Goal: Ask a question

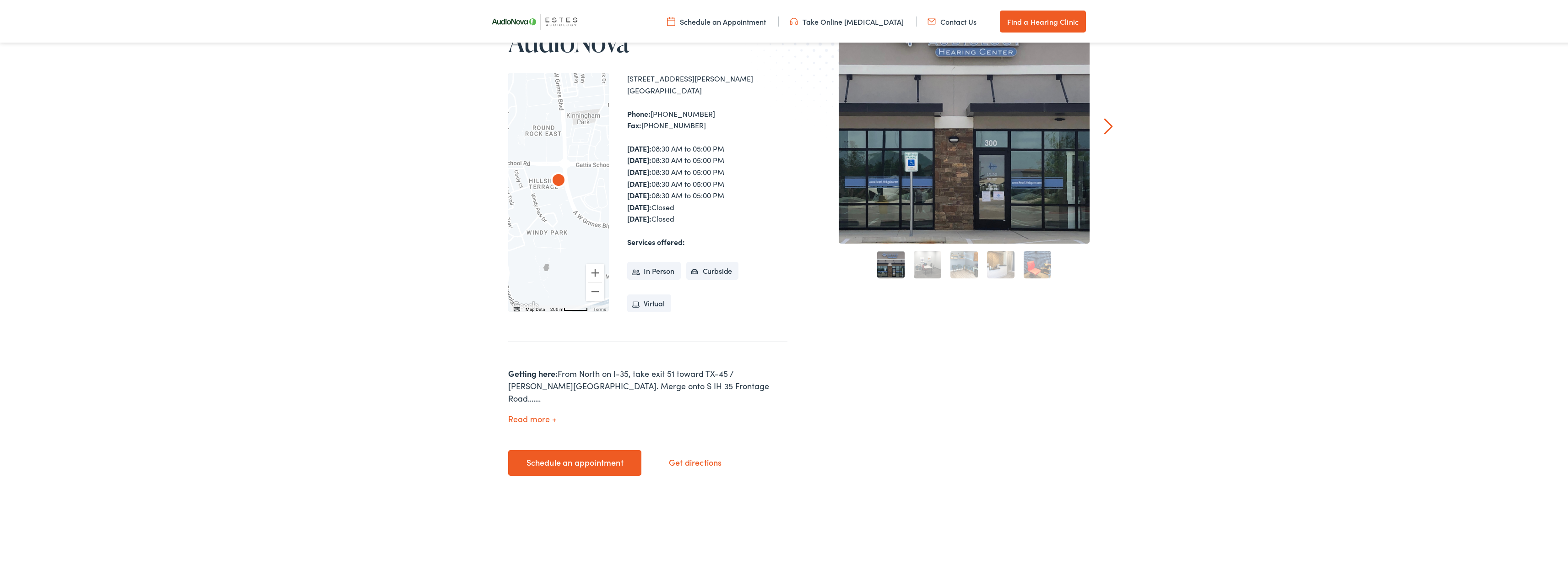
scroll to position [183, 0]
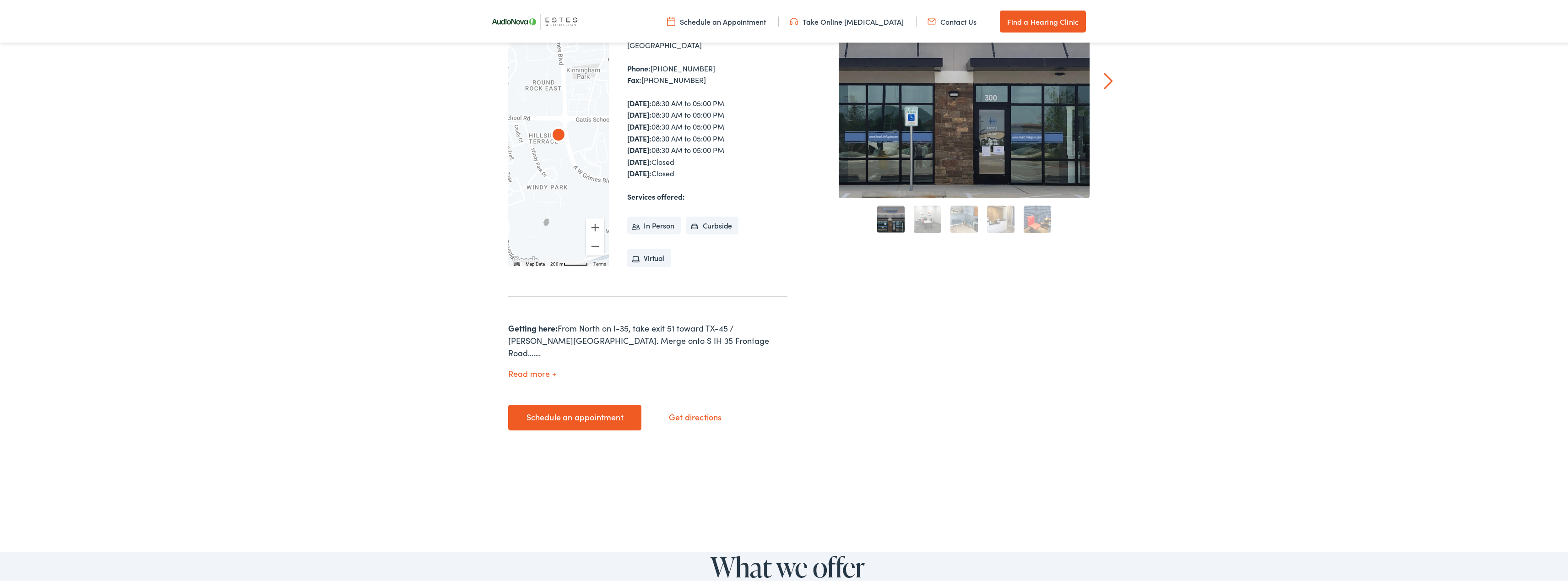
click at [642, 259] on li "Virtual" at bounding box center [649, 257] width 44 height 18
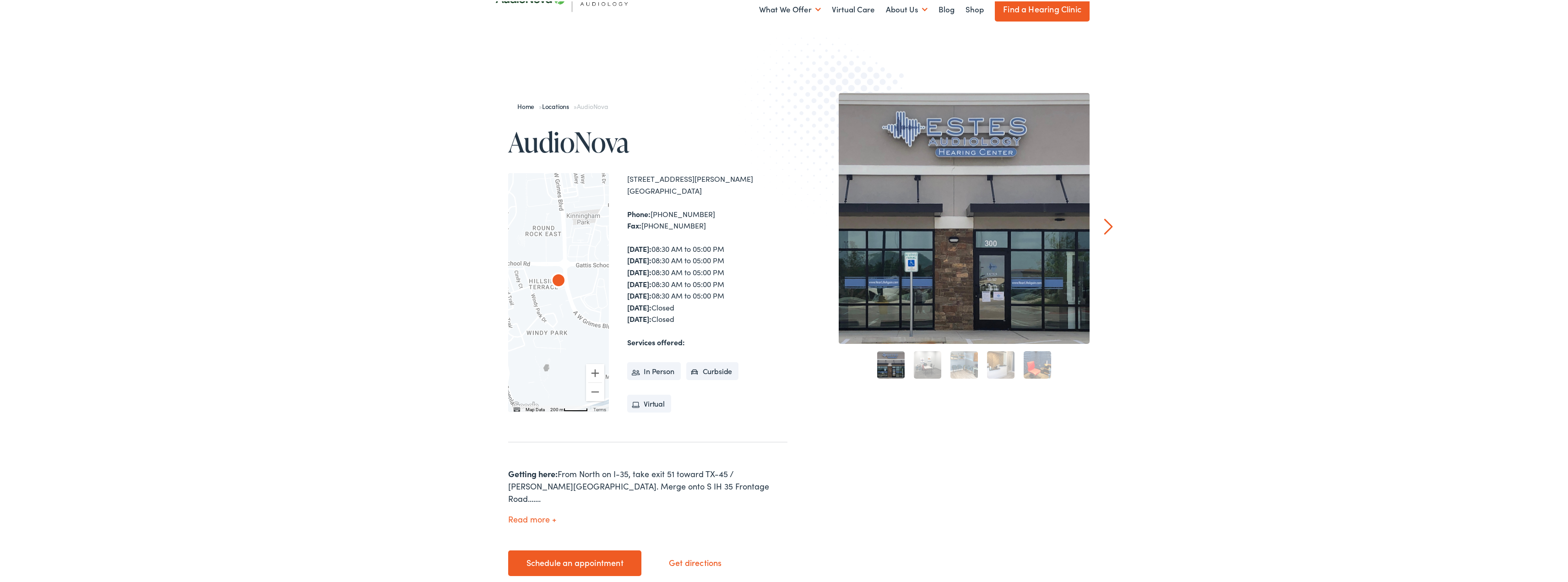
scroll to position [0, 0]
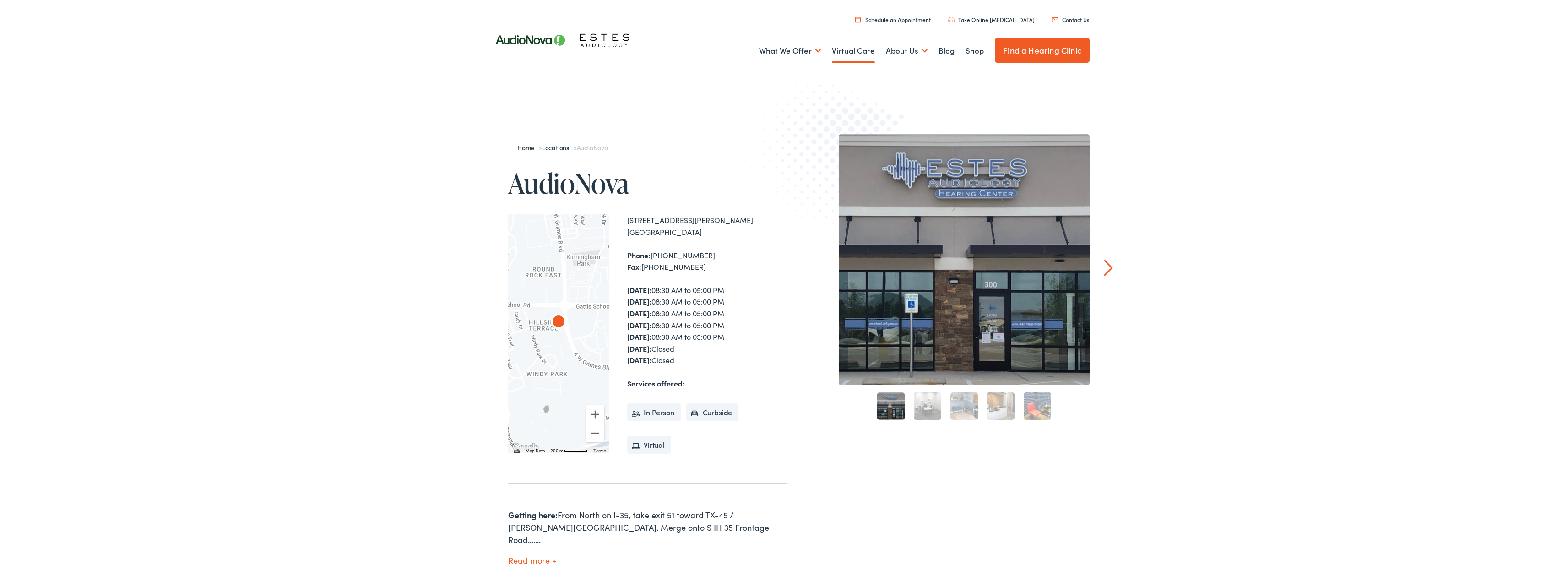
click at [847, 52] on link "Virtual Care" at bounding box center [853, 49] width 43 height 34
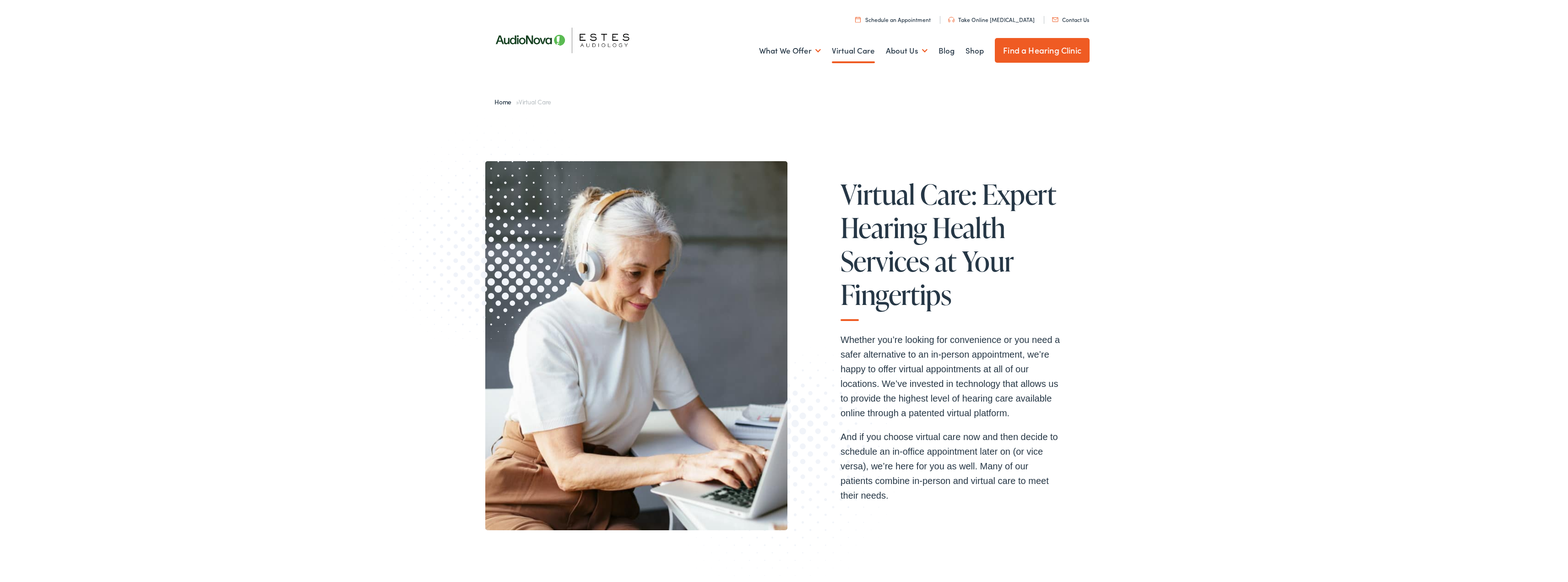
click at [1077, 21] on link "Contact Us" at bounding box center [1070, 18] width 37 height 8
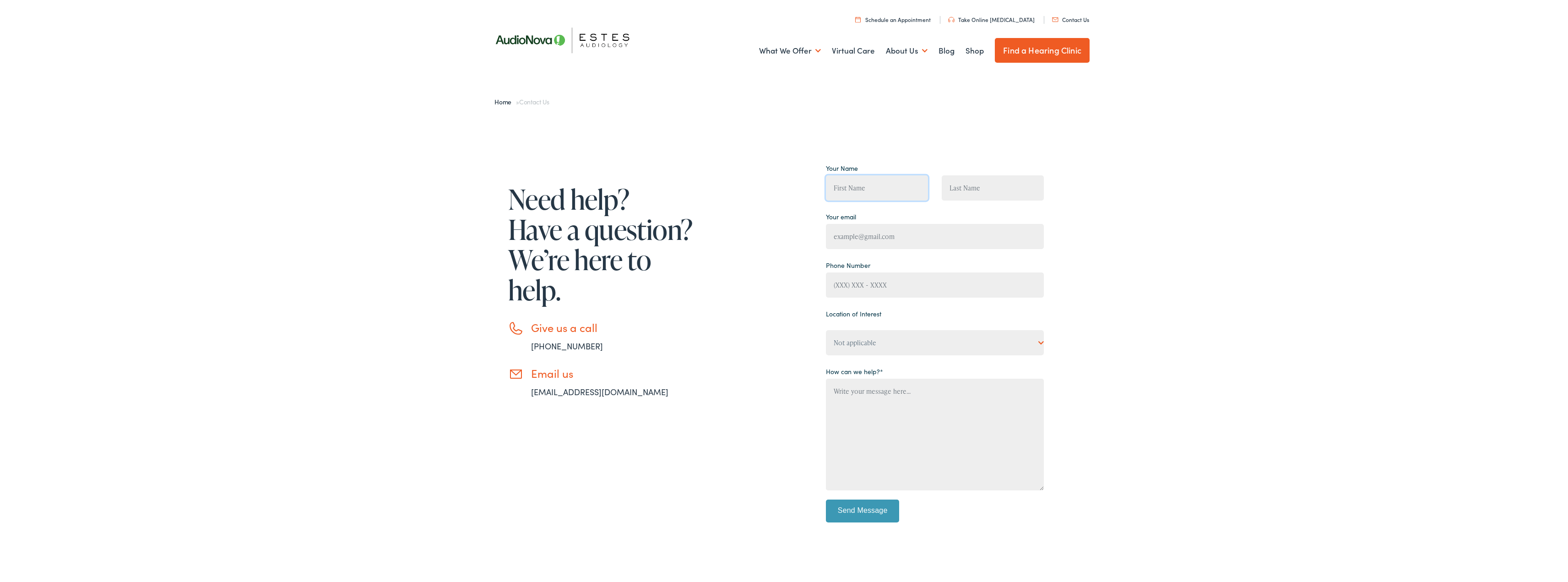
click at [869, 184] on input "Contact form" at bounding box center [877, 186] width 102 height 25
type input "Teresa Bobadilla"
click at [869, 239] on input "Contact form" at bounding box center [935, 235] width 218 height 25
type input "teresa.bobadilla@q2.com"
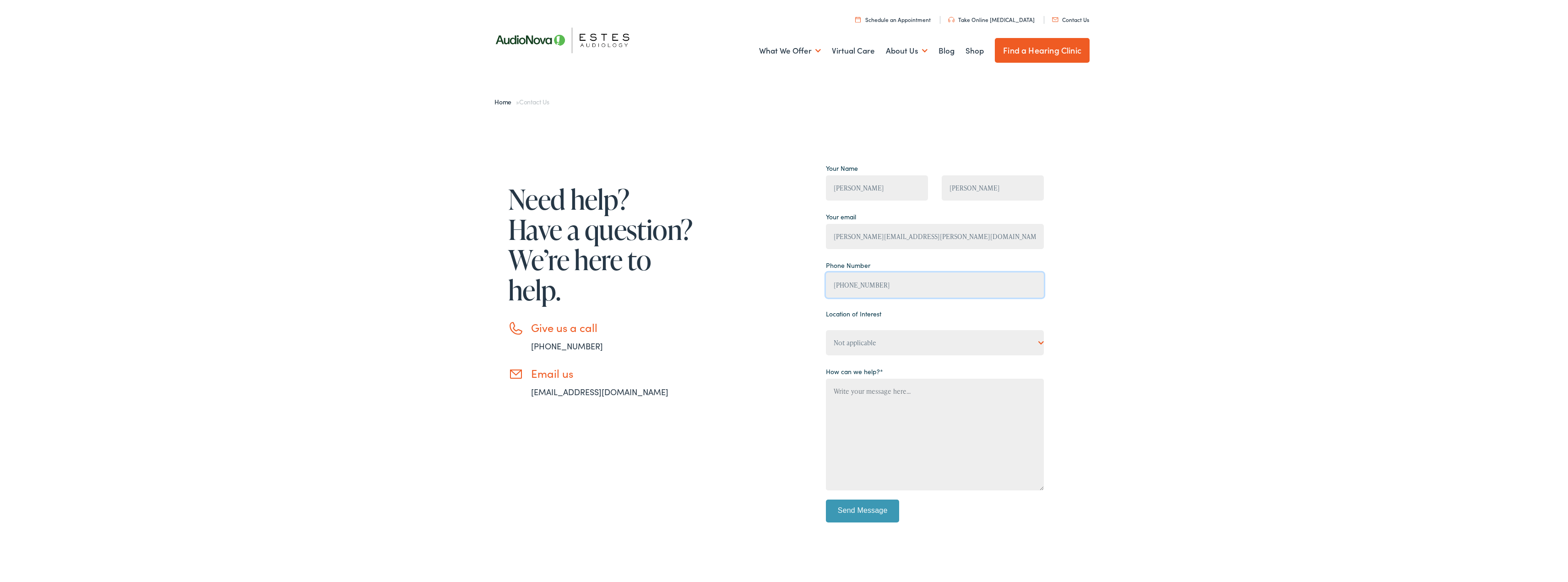
type input "(512) 758-3848"
click at [980, 339] on select "Not applicable Estes Audiology, Austin Estes Audiology, Baton Rouge Estes Audio…" at bounding box center [935, 341] width 218 height 25
select select "Estes Audiology, Round Rock"
click at [826, 329] on select "Not applicable Estes Audiology, Austin Estes Audiology, Baton Rouge Estes Audio…" at bounding box center [935, 341] width 218 height 25
click at [963, 337] on select "Not applicable Estes Audiology, Austin Estes Audiology, Baton Rouge Estes Audio…" at bounding box center [935, 341] width 218 height 25
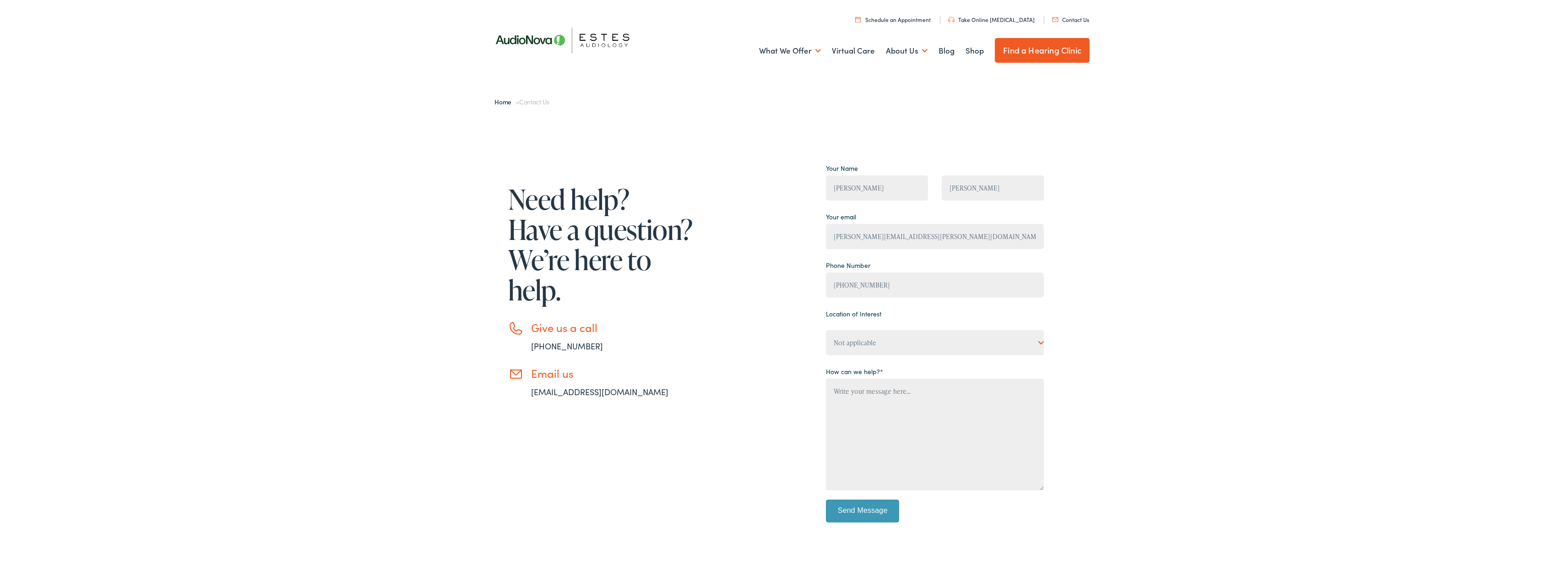
click at [1311, 463] on div "Need help? Have a question? We’re here to help. Give us a call 888-480-2052 Ema…" at bounding box center [787, 348] width 1575 height 469
click at [852, 400] on textarea "Contact form" at bounding box center [935, 433] width 218 height 112
click at [879, 391] on textarea "I lost my charger for my hearing aids on a return flight. They have been unable…" at bounding box center [935, 433] width 218 height 112
drag, startPoint x: 968, startPoint y: 389, endPoint x: 985, endPoint y: 389, distance: 17.0
click at [985, 389] on textarea "I lost my charger case for my hearing aids on a return flight. They have been u…" at bounding box center [935, 433] width 218 height 112
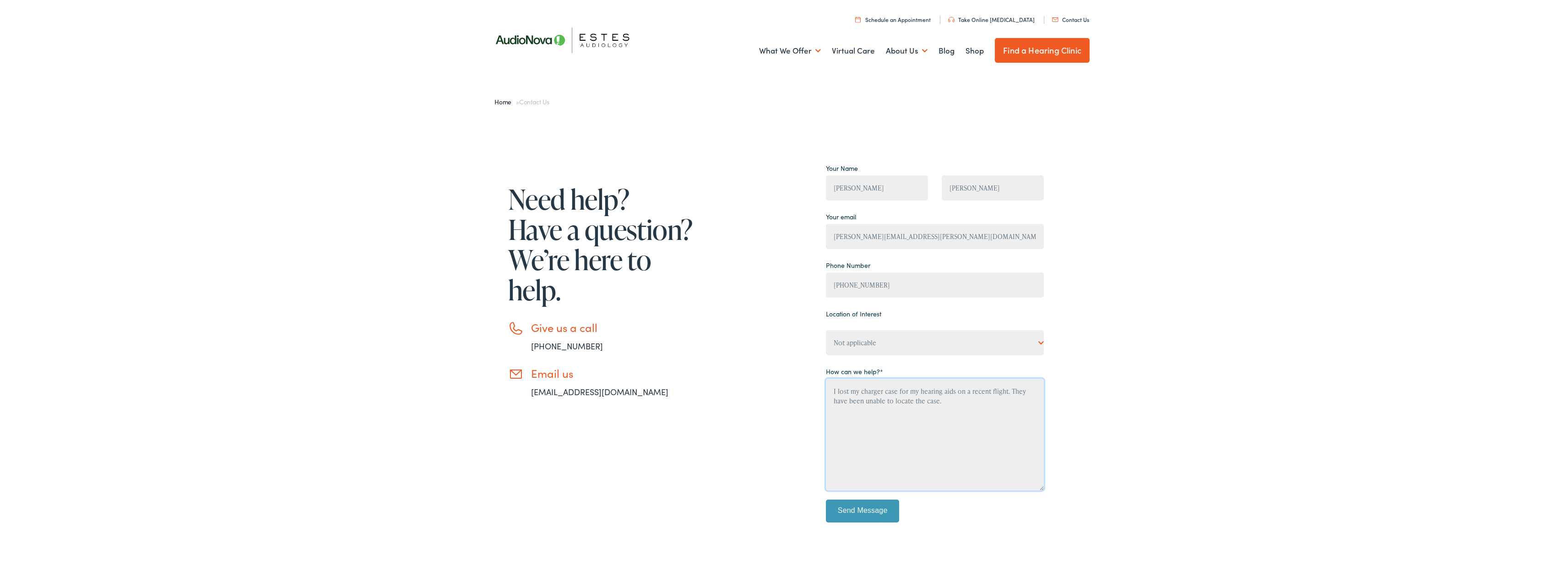
type textarea "I lost my charger case for my hearing aids on a recent flight. They have been u…"
click at [856, 510] on input "Send Message" at bounding box center [863, 510] width 73 height 23
